Goal: Check status

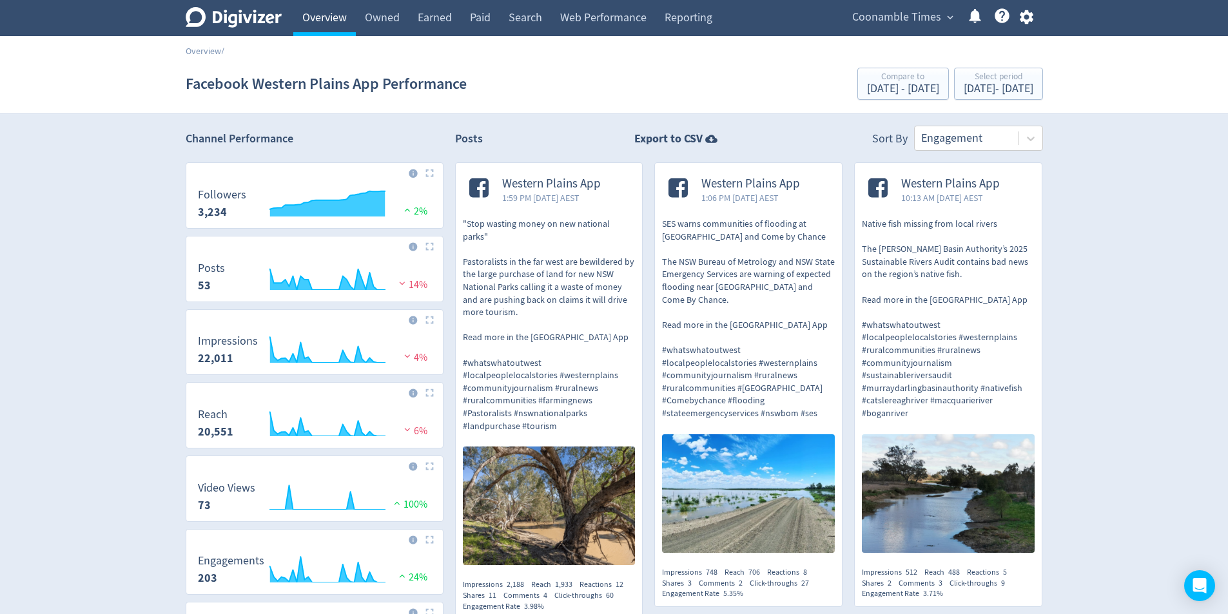
click at [320, 12] on link "Overview" at bounding box center [324, 18] width 63 height 36
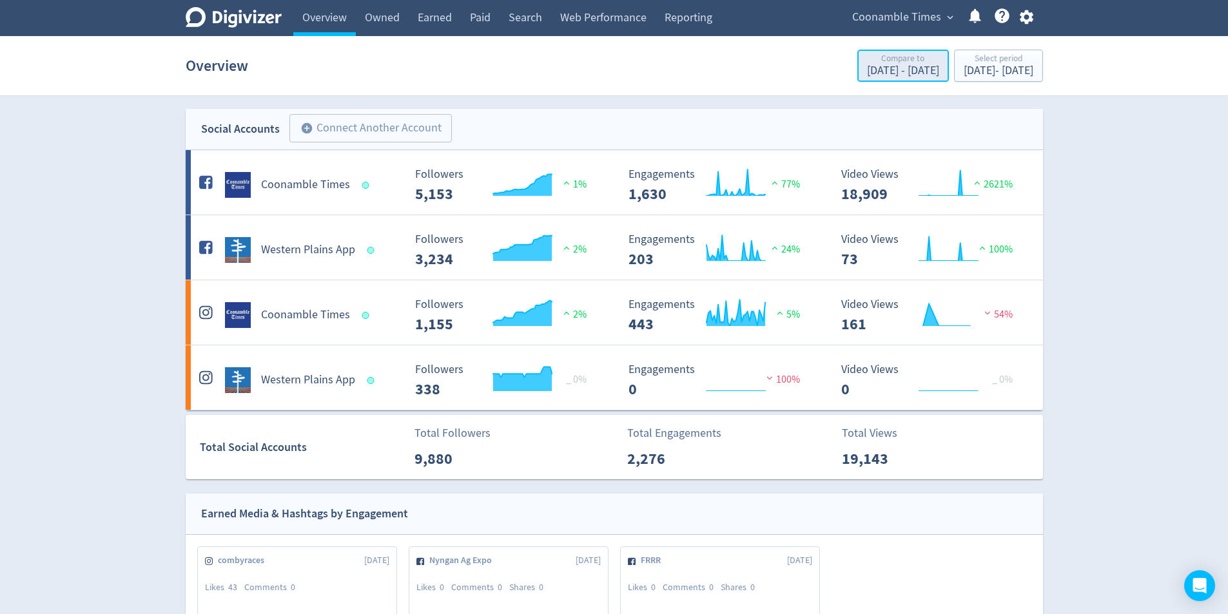
click at [867, 63] on div "Compare to" at bounding box center [903, 59] width 72 height 11
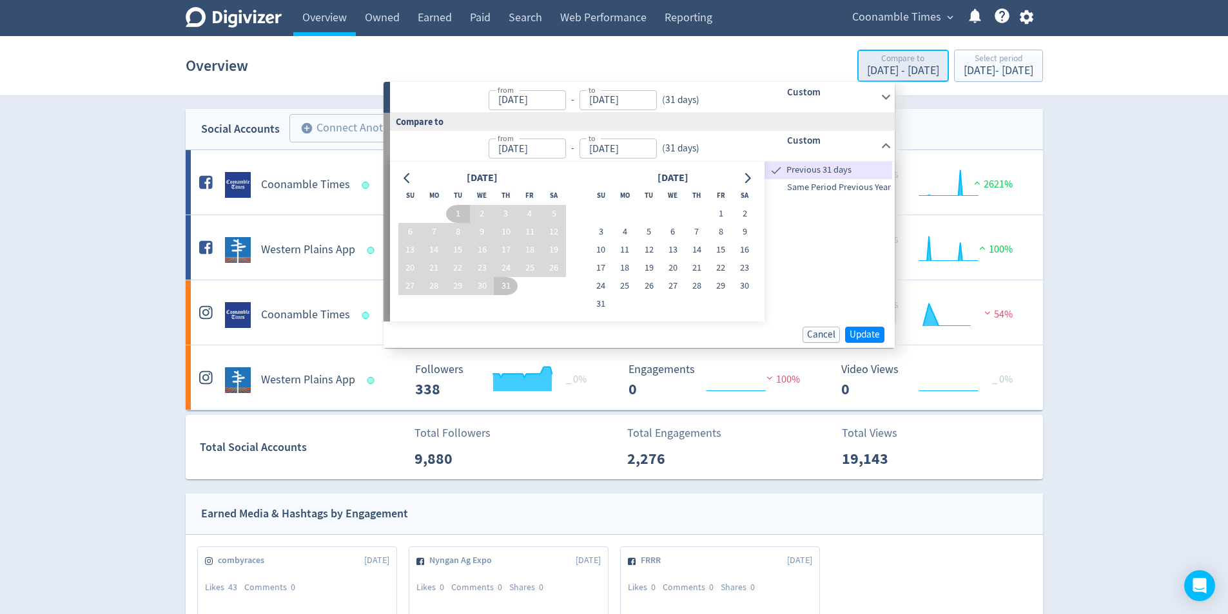
type input "[DATE]"
click at [966, 68] on div "[DATE] - [DATE]" at bounding box center [999, 71] width 70 height 12
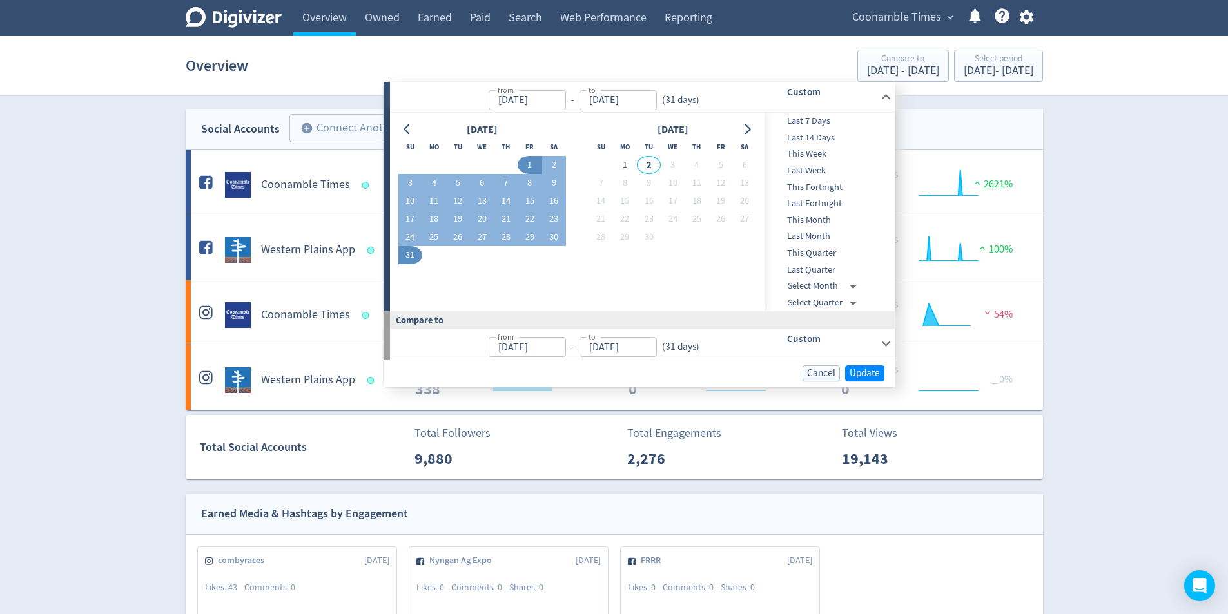
click at [820, 120] on span "Last 7 Days" at bounding box center [829, 121] width 128 height 14
type input "[DATE]"
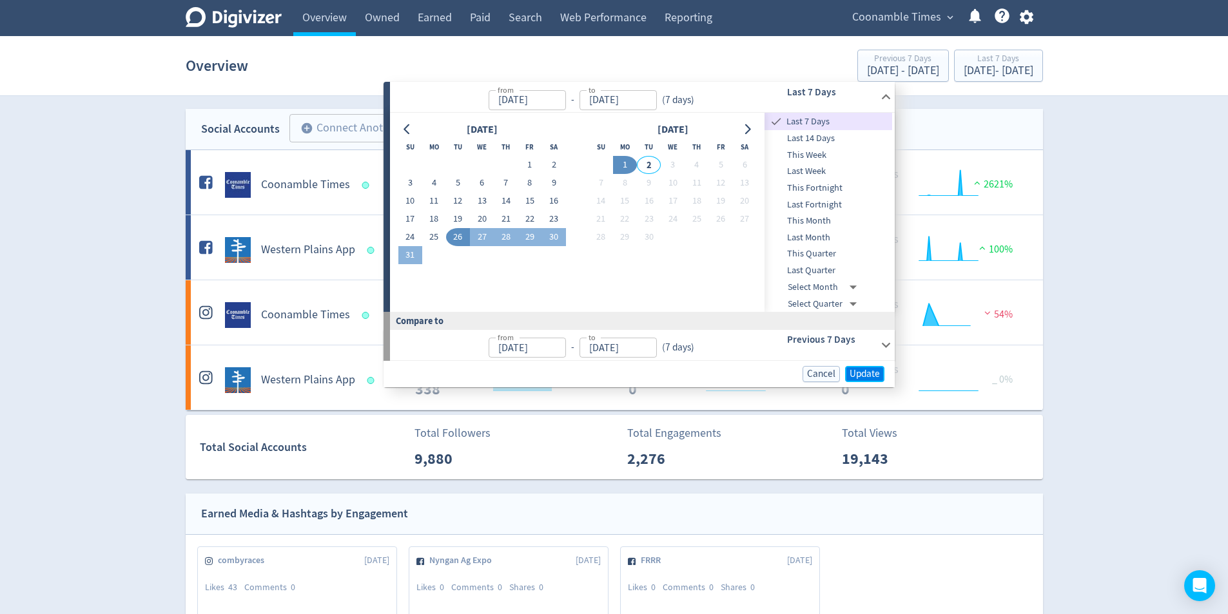
click at [858, 378] on span "Update" at bounding box center [865, 374] width 30 height 10
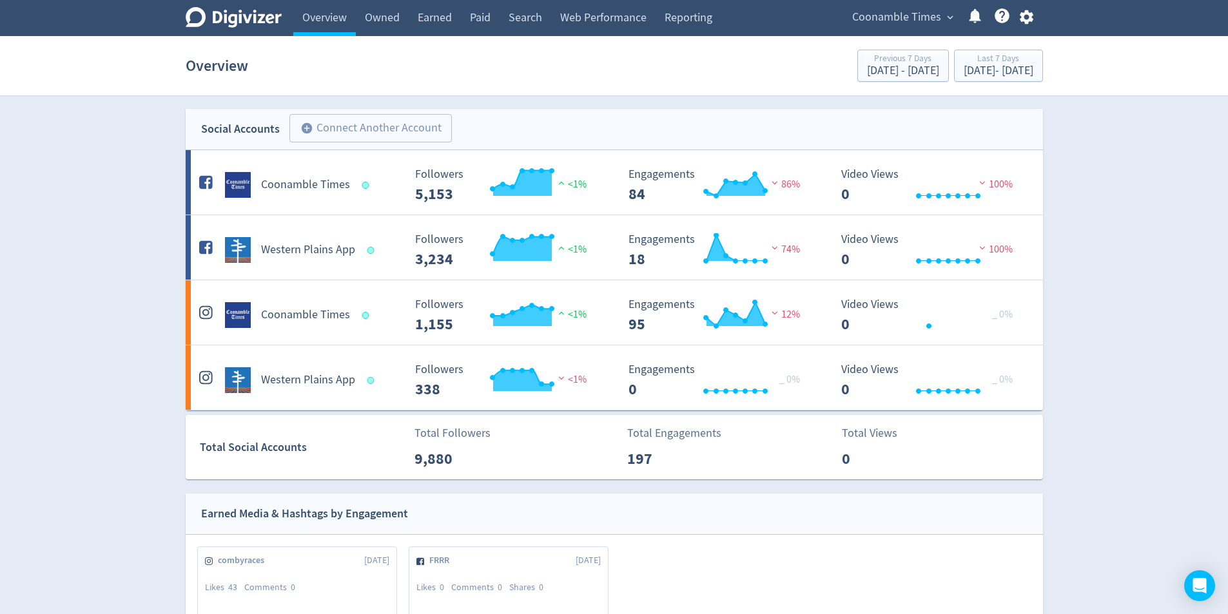
click at [315, 188] on h5 "Coonamble Times" at bounding box center [305, 184] width 89 height 15
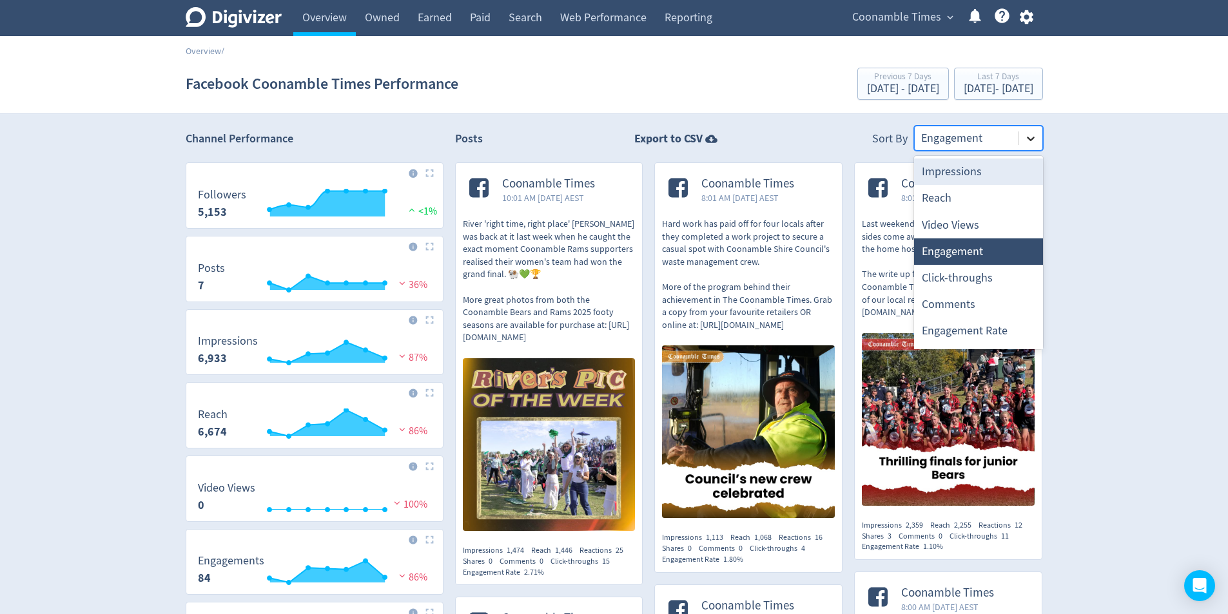
click at [1030, 134] on icon at bounding box center [1030, 138] width 13 height 13
click at [975, 174] on div "Impressions" at bounding box center [978, 172] width 129 height 26
